Goal: Information Seeking & Learning: Find specific fact

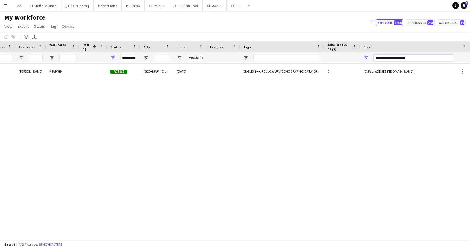
scroll to position [0, 122]
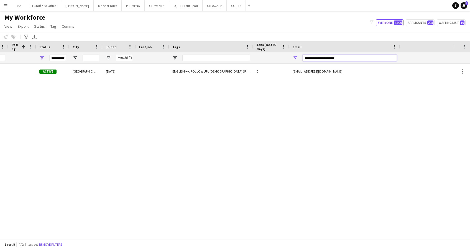
drag, startPoint x: 429, startPoint y: 59, endPoint x: 459, endPoint y: 54, distance: 30.9
click at [459, 54] on div "Workforce Details Photo First Name" at bounding box center [235, 52] width 470 height 22
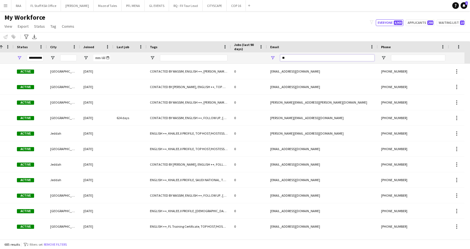
type input "*"
click at [53, 59] on span "Open Filter Menu" at bounding box center [52, 57] width 5 height 5
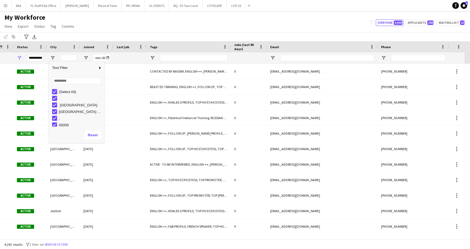
type input "***"
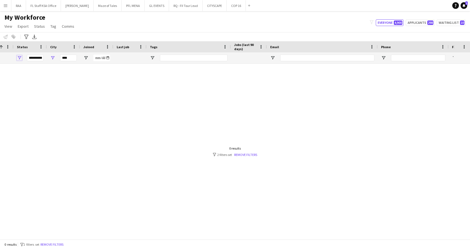
click at [20, 59] on span "Open Filter Menu" at bounding box center [19, 57] width 5 height 5
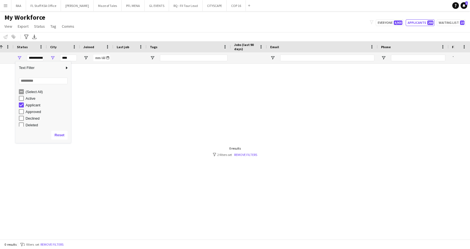
click at [111, 15] on div "My Workforce View Views Default view Basic Export View TAGS Test New view Updat…" at bounding box center [235, 22] width 470 height 19
click at [56, 238] on button "Remove filters" at bounding box center [51, 245] width 25 height 6
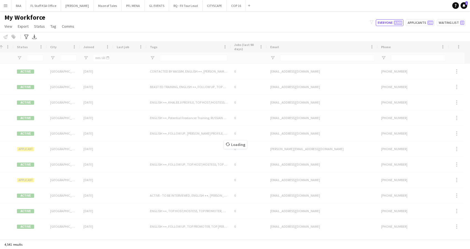
click at [19, 58] on div "Loading" at bounding box center [235, 140] width 470 height 198
drag, startPoint x: 292, startPoint y: 235, endPoint x: 87, endPoint y: 232, distance: 204.7
click at [87, 232] on div "Loading" at bounding box center [235, 140] width 470 height 198
drag, startPoint x: 131, startPoint y: 236, endPoint x: -2, endPoint y: 225, distance: 133.3
click at [0, 225] on html "Menu Boards Boards Boards All jobs Status Workforce Workforce My Workforce Recr…" at bounding box center [235, 124] width 470 height 249
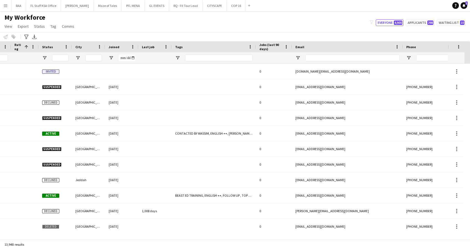
scroll to position [0, 90]
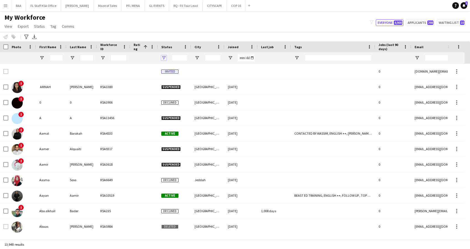
click at [165, 59] on span "Open Filter Menu" at bounding box center [163, 57] width 5 height 5
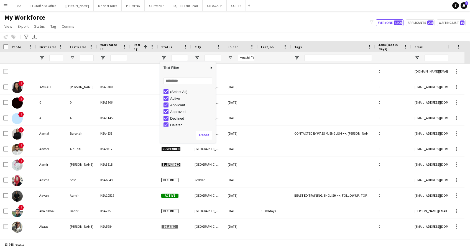
click at [164, 89] on div "(Select All)" at bounding box center [190, 91] width 52 height 7
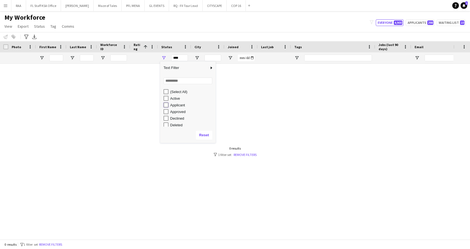
type input "**********"
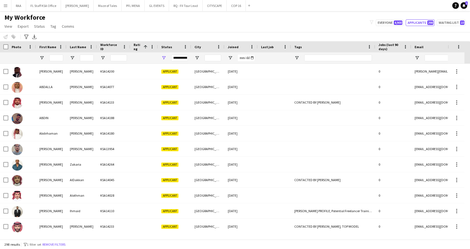
click at [144, 21] on div "My Workforce View Views Default view Basic Export View TAGS Test New view Updat…" at bounding box center [235, 22] width 470 height 19
click at [60, 60] on input "First Name Filter Input" at bounding box center [56, 58] width 14 height 7
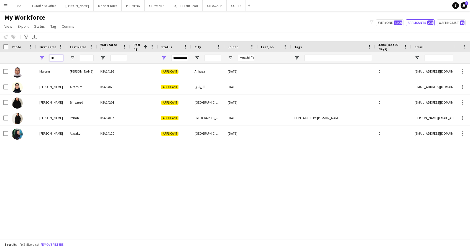
type input "*"
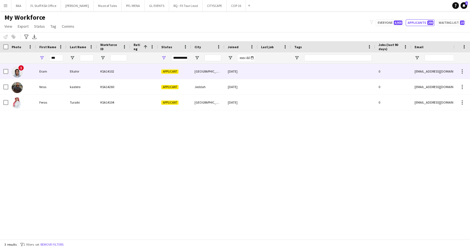
click at [71, 72] on div "Eltahir" at bounding box center [82, 71] width 31 height 15
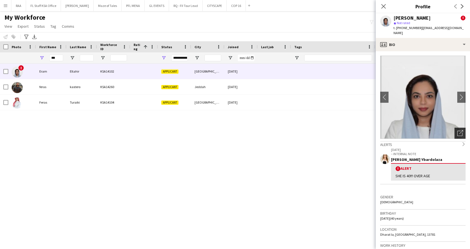
click at [458, 130] on icon "Open photos pop-in" at bounding box center [461, 133] width 6 height 6
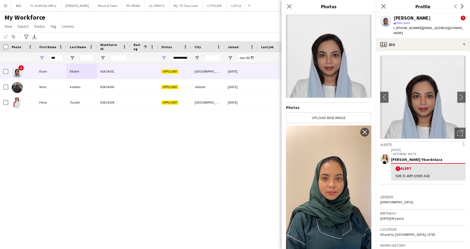
scroll to position [0, 0]
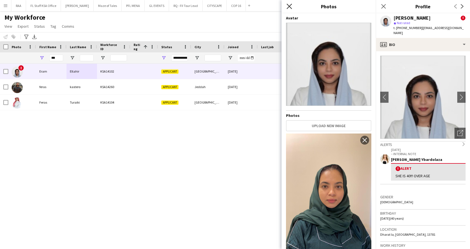
click at [287, 4] on icon "Close pop-in" at bounding box center [289, 6] width 5 height 5
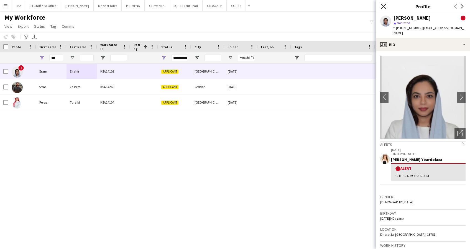
click at [384, 9] on icon "Close pop-in" at bounding box center [383, 6] width 5 height 5
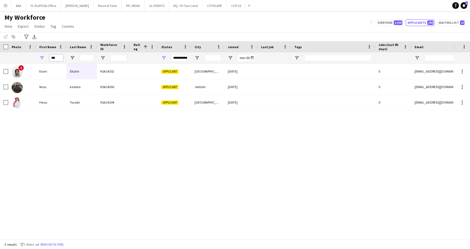
click at [54, 59] on input "***" at bounding box center [56, 58] width 14 height 7
click at [63, 59] on input "***" at bounding box center [56, 58] width 14 height 7
type input "*"
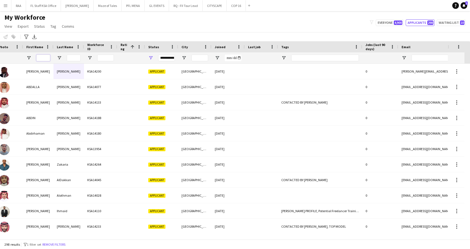
scroll to position [0, 52]
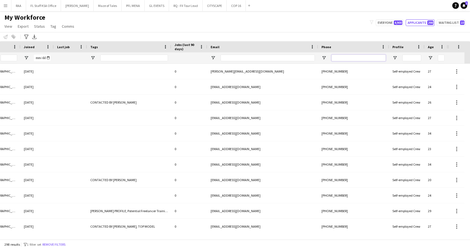
click at [346, 60] on input "Phone Filter Input" at bounding box center [359, 58] width 54 height 7
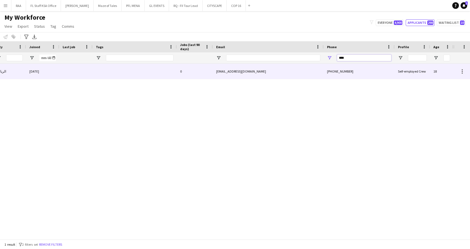
scroll to position [0, 198]
type input "****"
click at [298, 73] on div "[EMAIL_ADDRESS][DOMAIN_NAME]" at bounding box center [268, 71] width 111 height 15
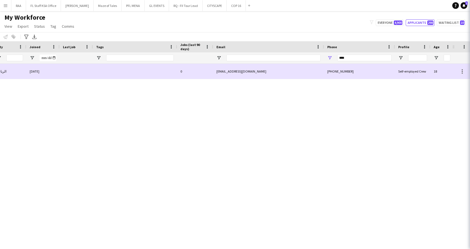
click at [298, 73] on div "[EMAIL_ADDRESS][DOMAIN_NAME]" at bounding box center [268, 71] width 111 height 15
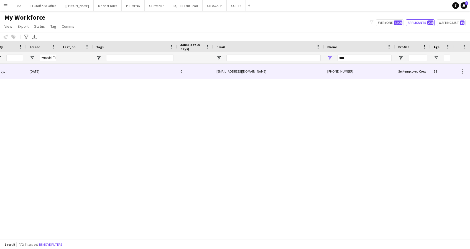
click at [182, 73] on div "0" at bounding box center [195, 71] width 36 height 15
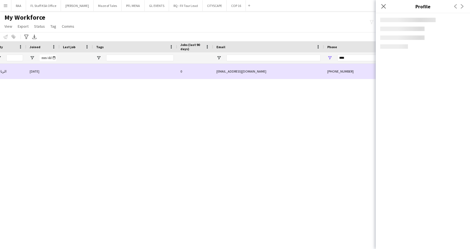
click at [182, 73] on div "0" at bounding box center [195, 71] width 36 height 15
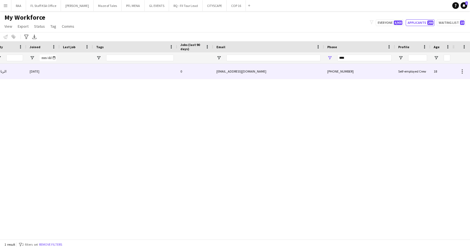
click at [182, 73] on div "0" at bounding box center [195, 71] width 36 height 15
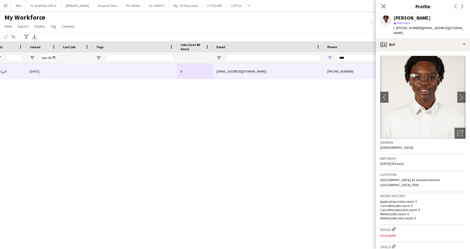
click at [457, 121] on img at bounding box center [422, 97] width 85 height 83
click at [459, 130] on icon at bounding box center [461, 132] width 4 height 4
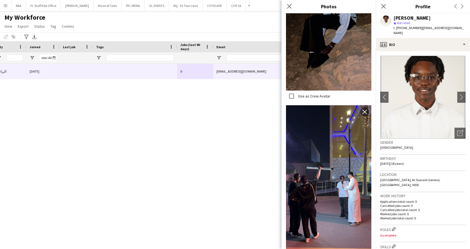
scroll to position [1249, 0]
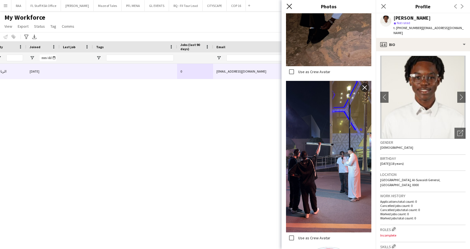
click at [291, 7] on icon "Close pop-in" at bounding box center [289, 6] width 5 height 5
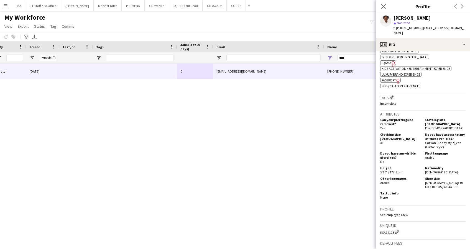
scroll to position [222, 0]
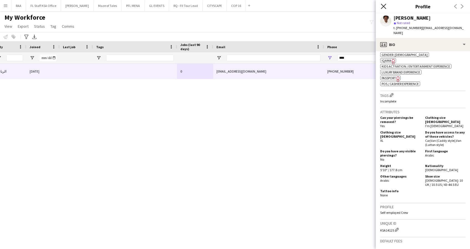
click at [383, 8] on icon "Close pop-in" at bounding box center [383, 6] width 5 height 5
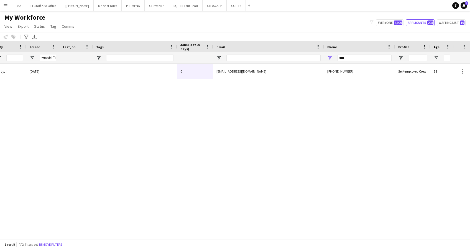
scroll to position [0, 159]
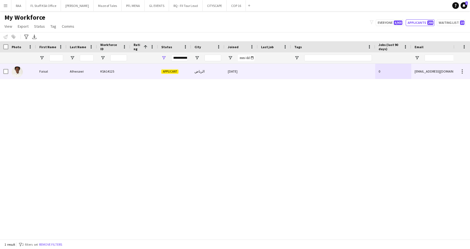
click at [60, 68] on div "Faisal" at bounding box center [51, 71] width 31 height 15
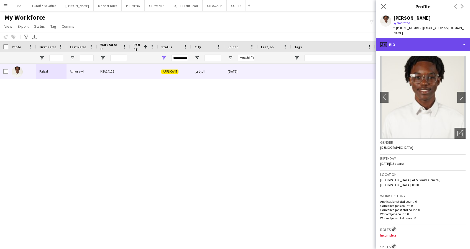
click at [436, 39] on div "profile Bio" at bounding box center [423, 44] width 94 height 13
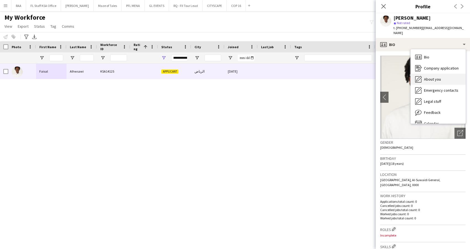
click at [436, 77] on span "About you" at bounding box center [432, 79] width 17 height 5
